Goal: Transaction & Acquisition: Purchase product/service

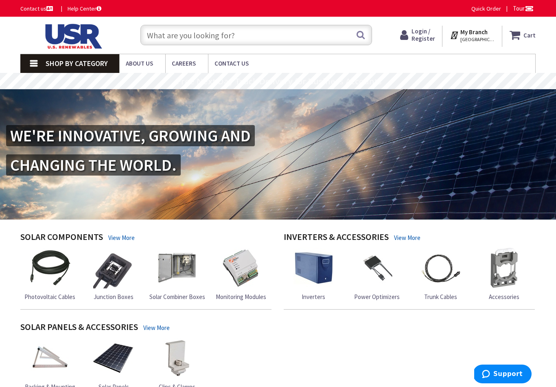
click at [91, 64] on span "Shop By Category" at bounding box center [77, 63] width 62 height 9
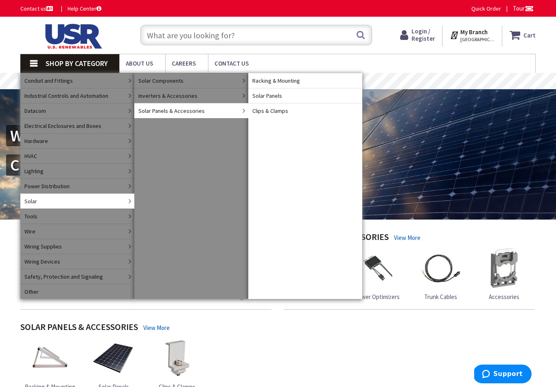
click at [341, 97] on link "Solar Panels" at bounding box center [305, 95] width 114 height 15
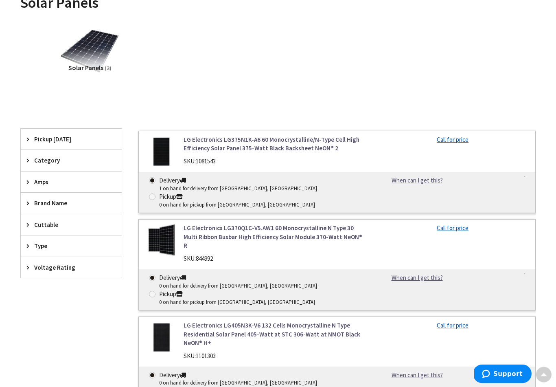
scroll to position [146, 0]
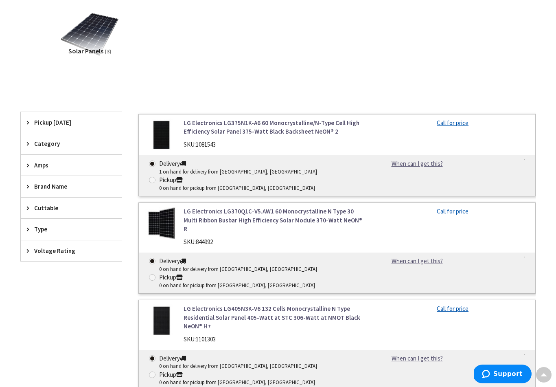
click at [69, 184] on span "Brand Name" at bounding box center [67, 186] width 66 height 9
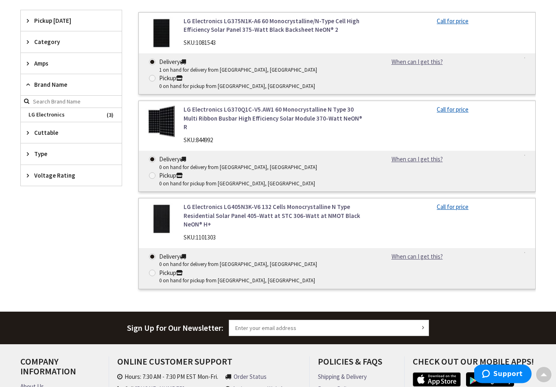
scroll to position [247, 0]
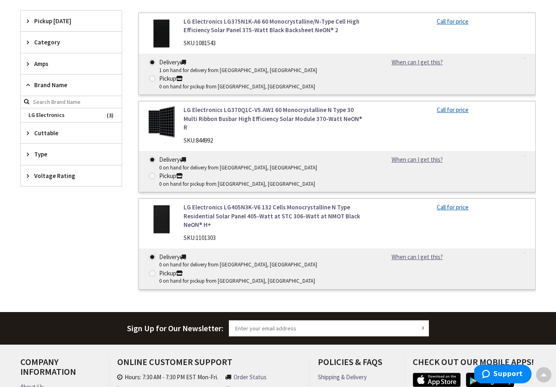
click at [92, 96] on input "search" at bounding box center [71, 102] width 101 height 12
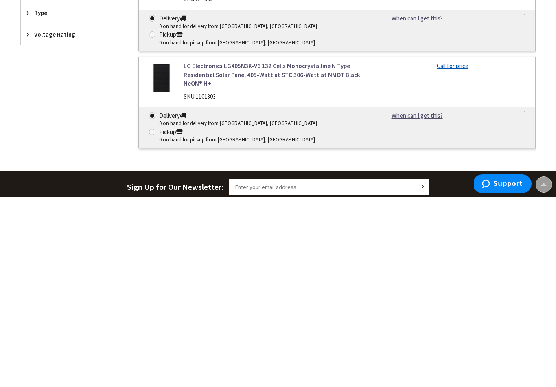
scroll to position [199, 0]
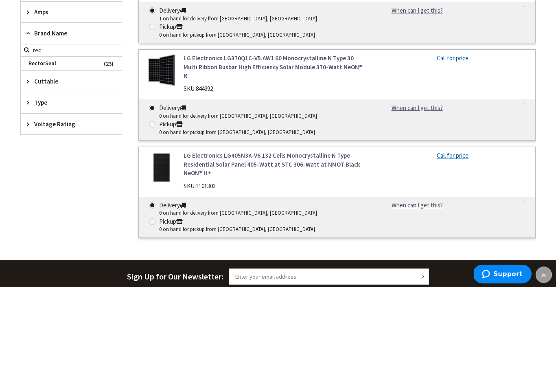
click at [70, 129] on span "Brand Name" at bounding box center [67, 133] width 66 height 9
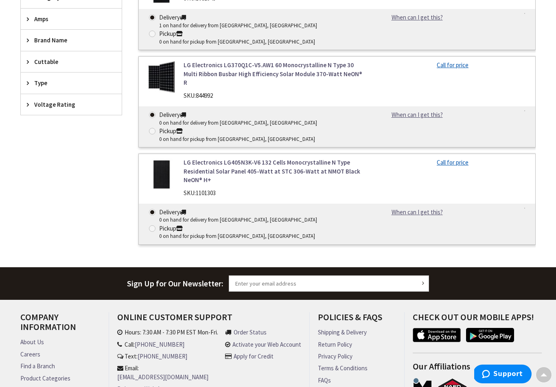
click at [62, 39] on span "Brand Name" at bounding box center [67, 40] width 66 height 9
click at [57, 36] on span "Brand Name" at bounding box center [67, 40] width 66 height 9
click at [81, 38] on span "Brand Name" at bounding box center [67, 40] width 66 height 9
click at [59, 54] on input "rec" at bounding box center [71, 57] width 101 height 12
type input "r"
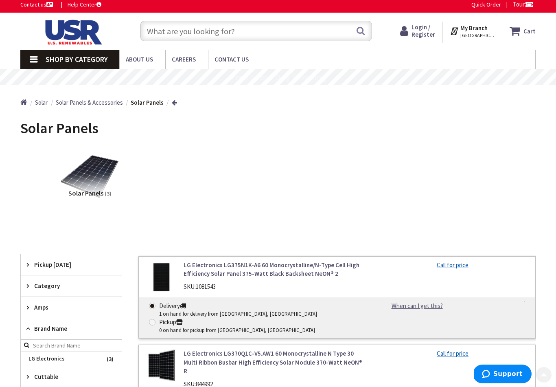
scroll to position [0, 0]
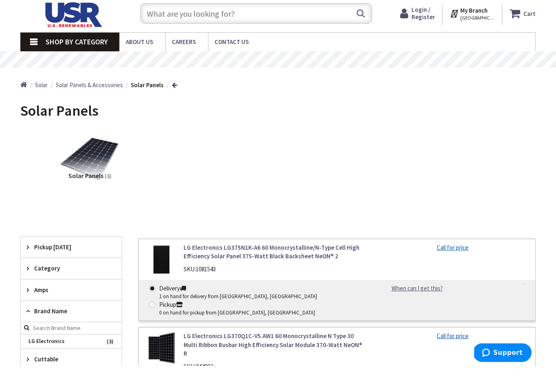
click at [487, 36] on span "SOUTHBRIDGE, MA" at bounding box center [477, 39] width 35 height 7
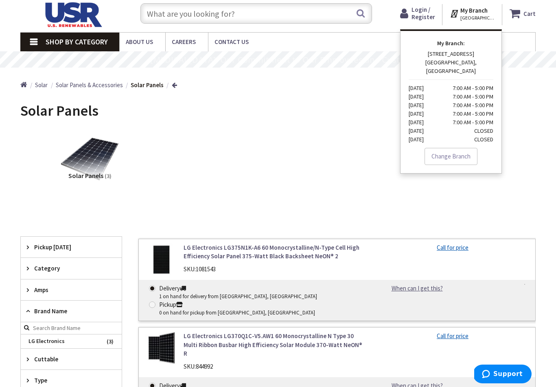
click at [463, 148] on link "Change Branch" at bounding box center [451, 156] width 53 height 17
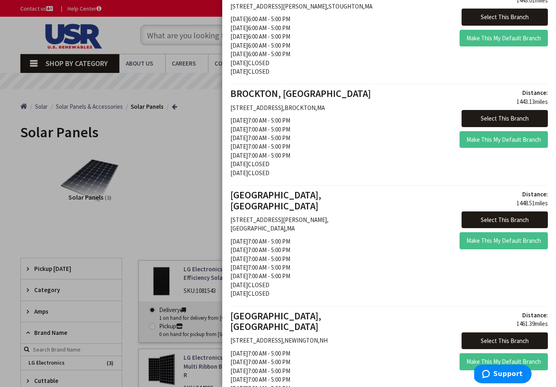
scroll to position [1283, 0]
